Goal: Information Seeking & Learning: Learn about a topic

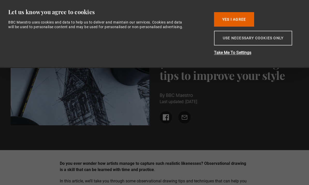
click at [236, 44] on button "Use necessary cookies only" at bounding box center [253, 38] width 78 height 15
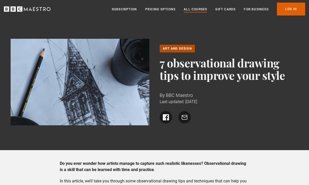
click at [198, 12] on link "All Courses" at bounding box center [194, 9] width 23 height 5
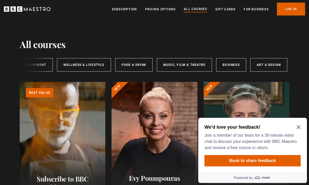
scroll to position [0, 110]
click at [267, 66] on link "Art & Design" at bounding box center [268, 64] width 37 height 13
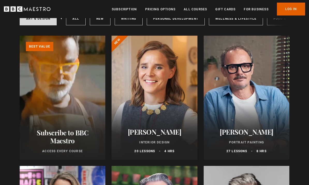
scroll to position [46, 0]
click at [270, 119] on div at bounding box center [246, 98] width 86 height 124
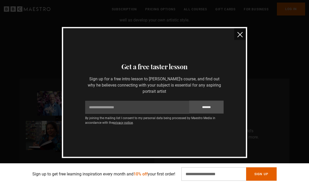
scroll to position [145, 0]
